Goal: Information Seeking & Learning: Learn about a topic

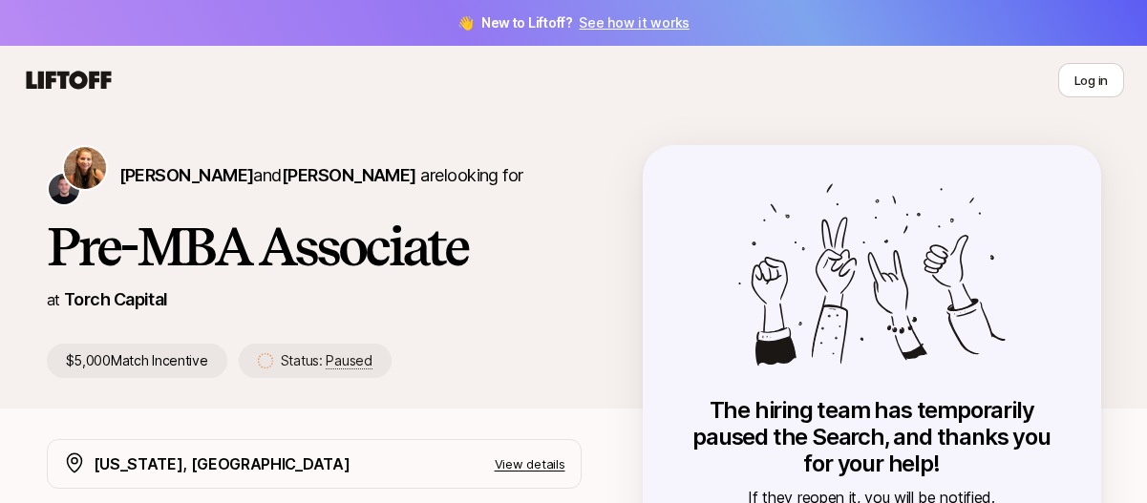
click at [64, 80] on icon at bounding box center [69, 80] width 85 height 18
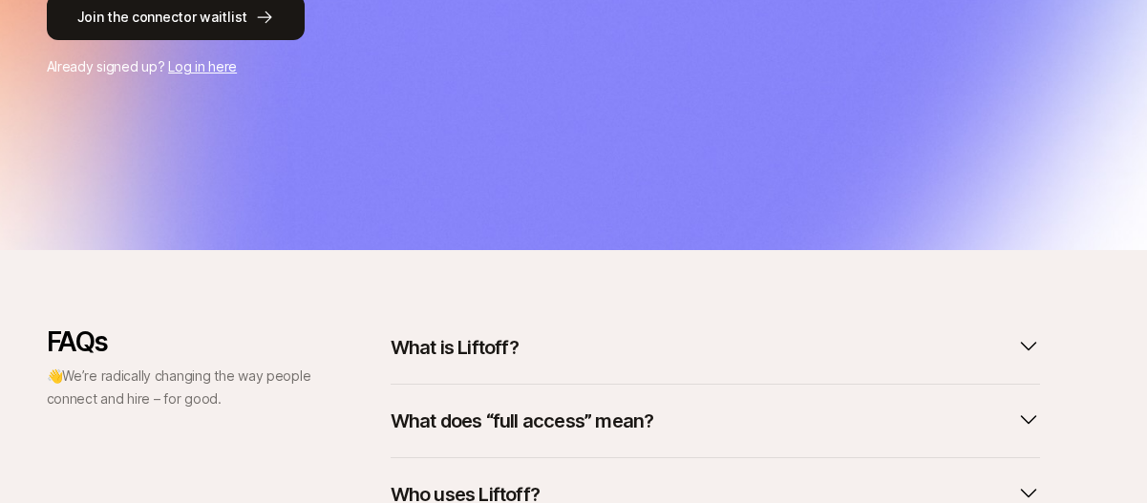
scroll to position [573, 0]
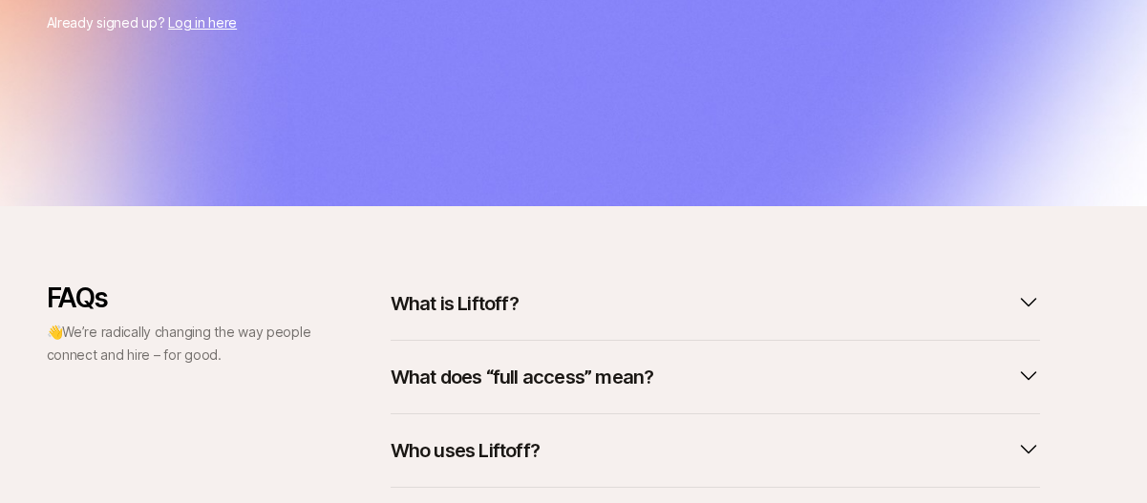
click at [488, 303] on p "What is Liftoff?" at bounding box center [455, 303] width 128 height 27
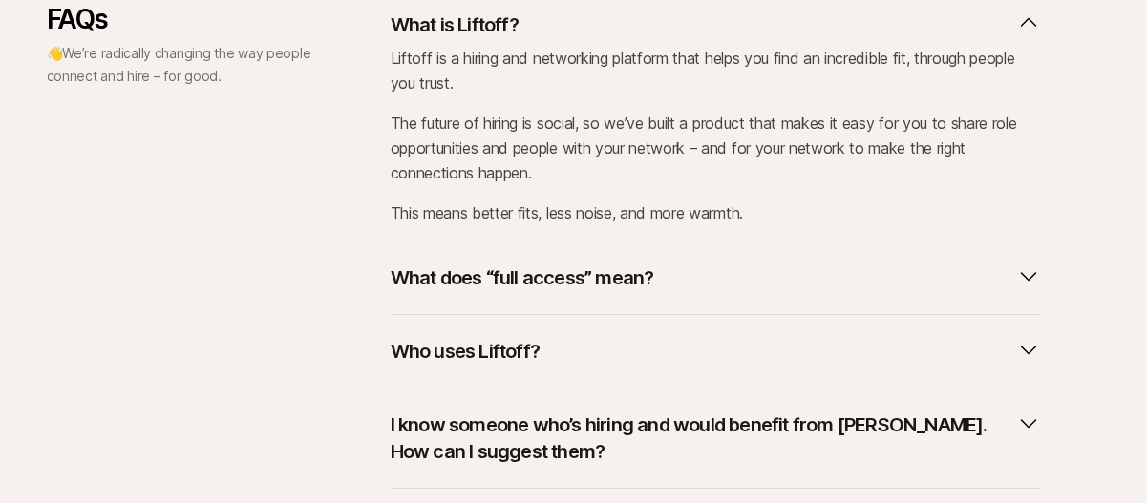
scroll to position [955, 0]
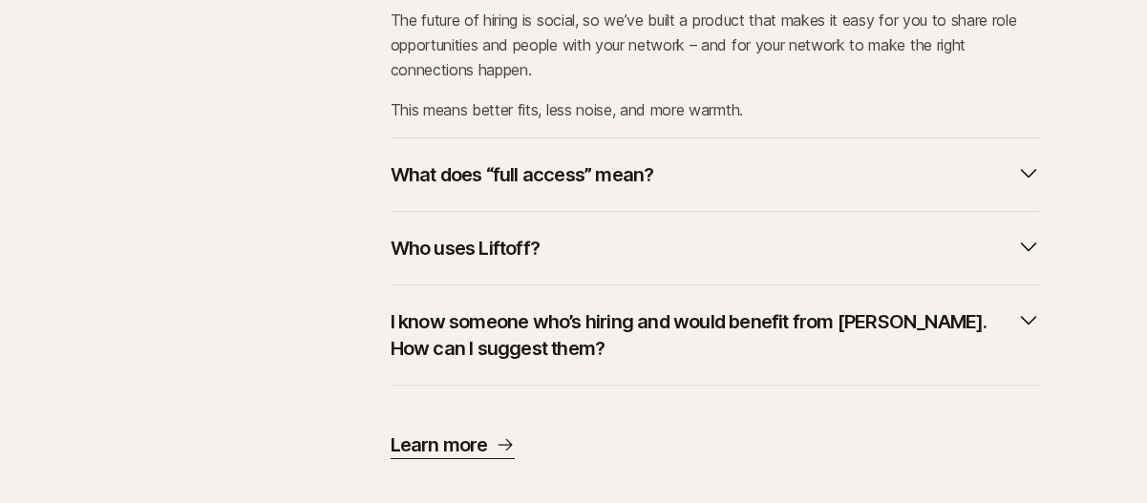
click at [507, 232] on button "Who uses Liftoff?" at bounding box center [716, 248] width 650 height 42
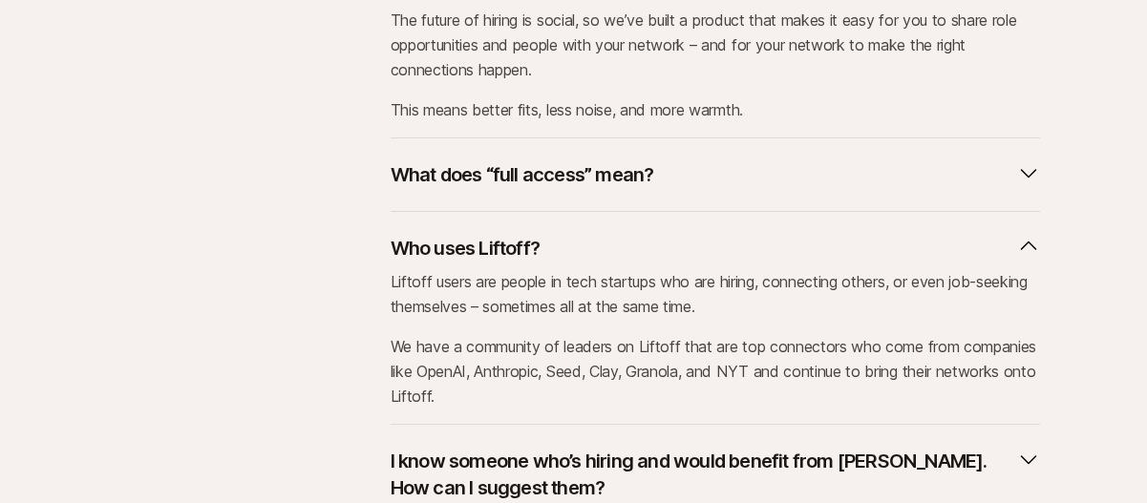
click at [507, 232] on button "Who uses Liftoff?" at bounding box center [716, 248] width 650 height 42
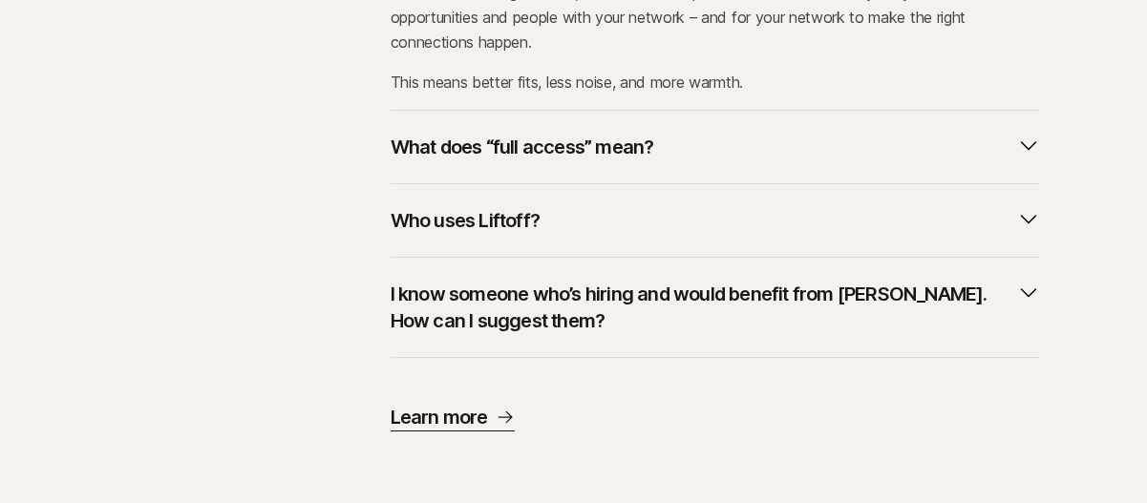
scroll to position [988, 0]
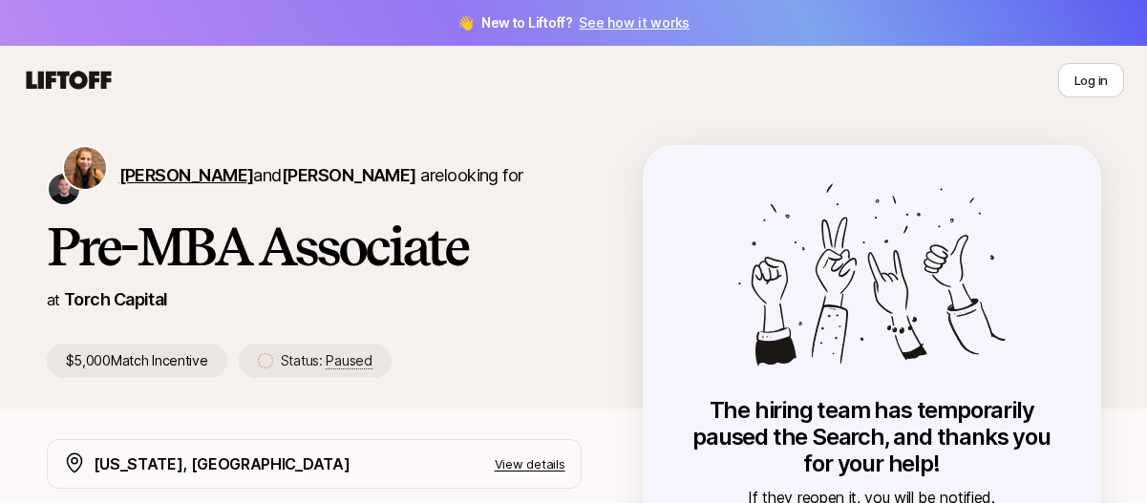
click at [181, 182] on span "[PERSON_NAME]" at bounding box center [186, 175] width 135 height 20
